Goal: Task Accomplishment & Management: Manage account settings

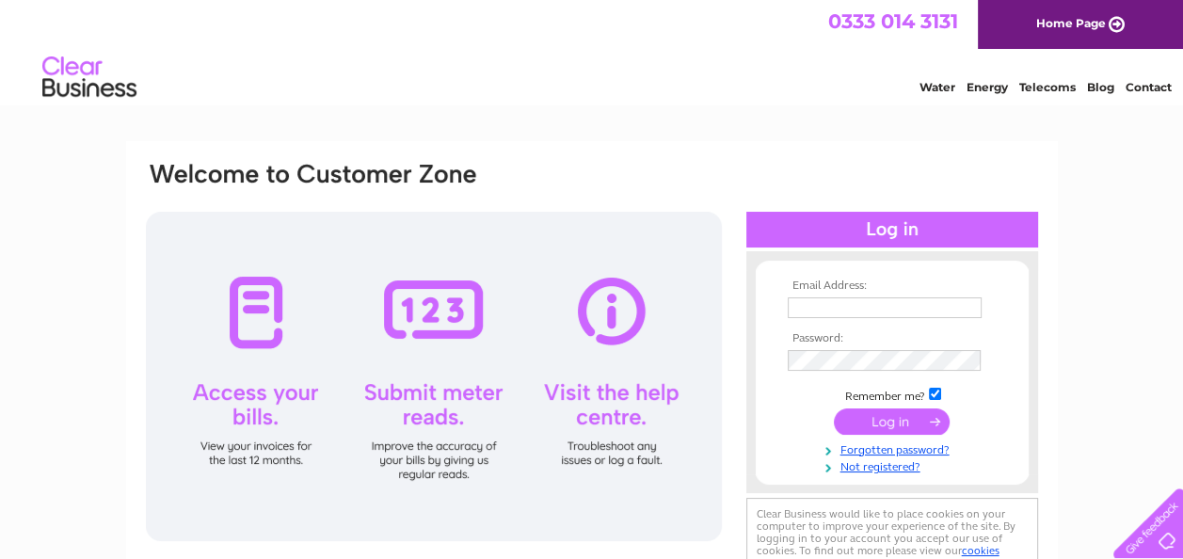
type input "carol@stopsave.co.uk"
click at [457, 177] on input "submit" at bounding box center [892, 421] width 116 height 26
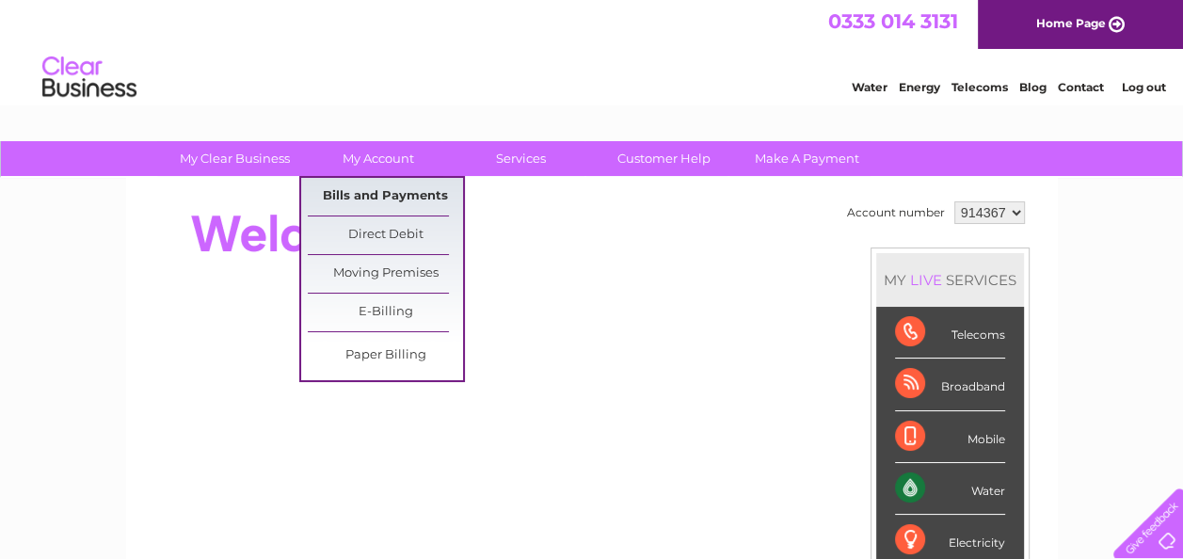
click at [384, 186] on link "Bills and Payments" at bounding box center [385, 197] width 155 height 38
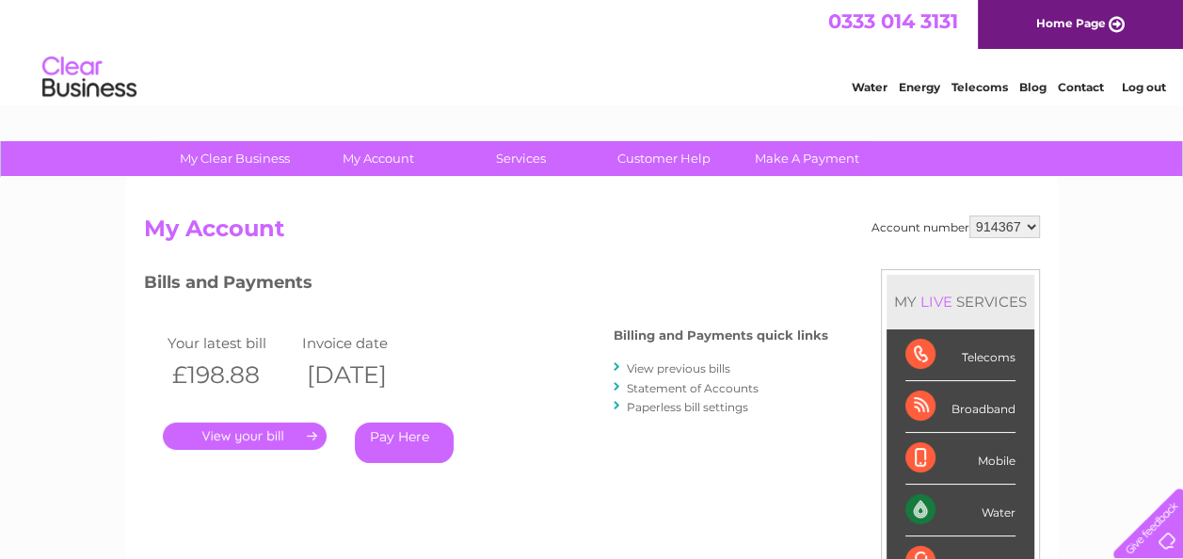
click at [245, 432] on link "." at bounding box center [245, 435] width 164 height 27
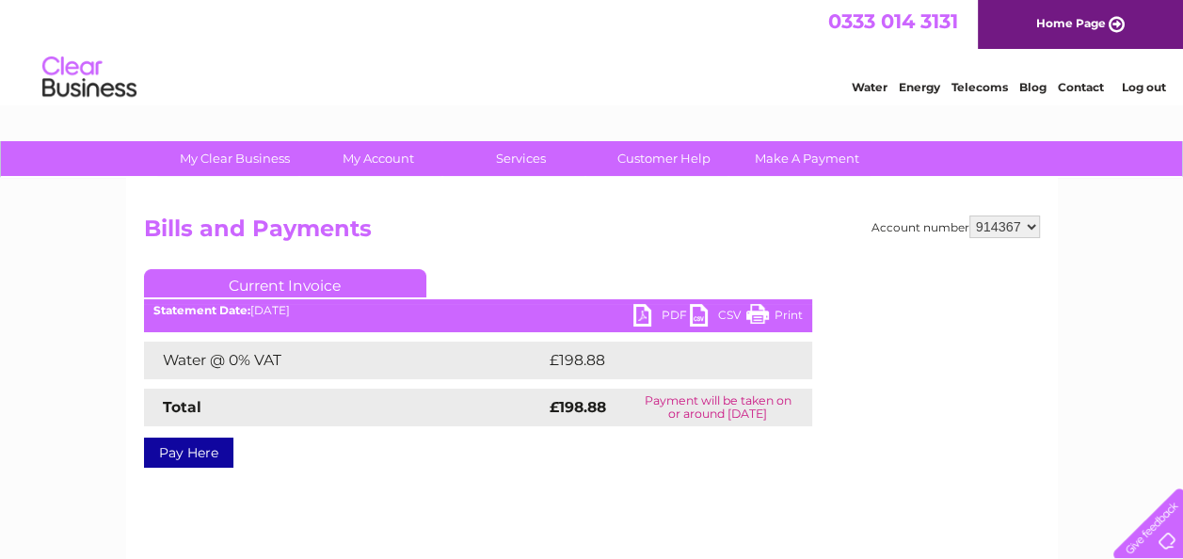
click at [786, 309] on link "Print" at bounding box center [774, 317] width 56 height 27
click at [636, 320] on link "PDF" at bounding box center [661, 317] width 56 height 27
